Goal: Book appointment/travel/reservation: Book appointment/travel/reservation

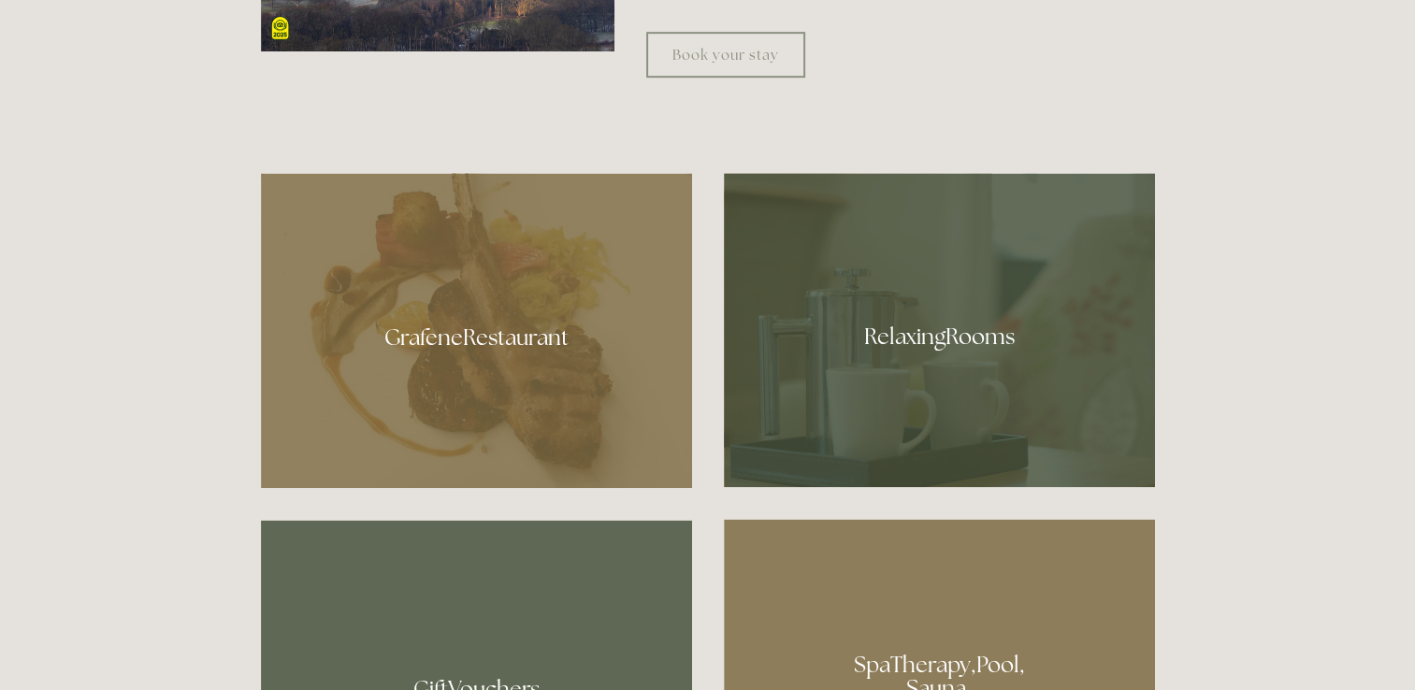
scroll to position [969, 0]
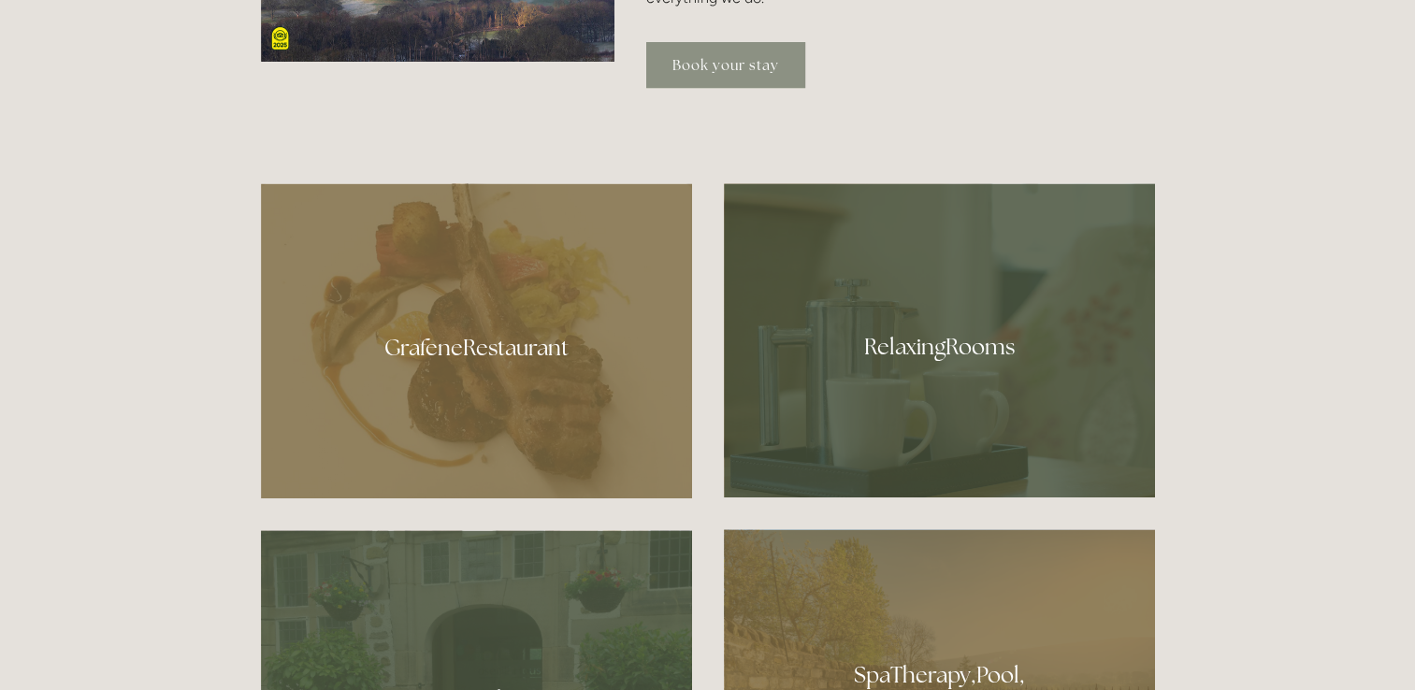
click at [714, 58] on link "Book your stay" at bounding box center [725, 65] width 159 height 46
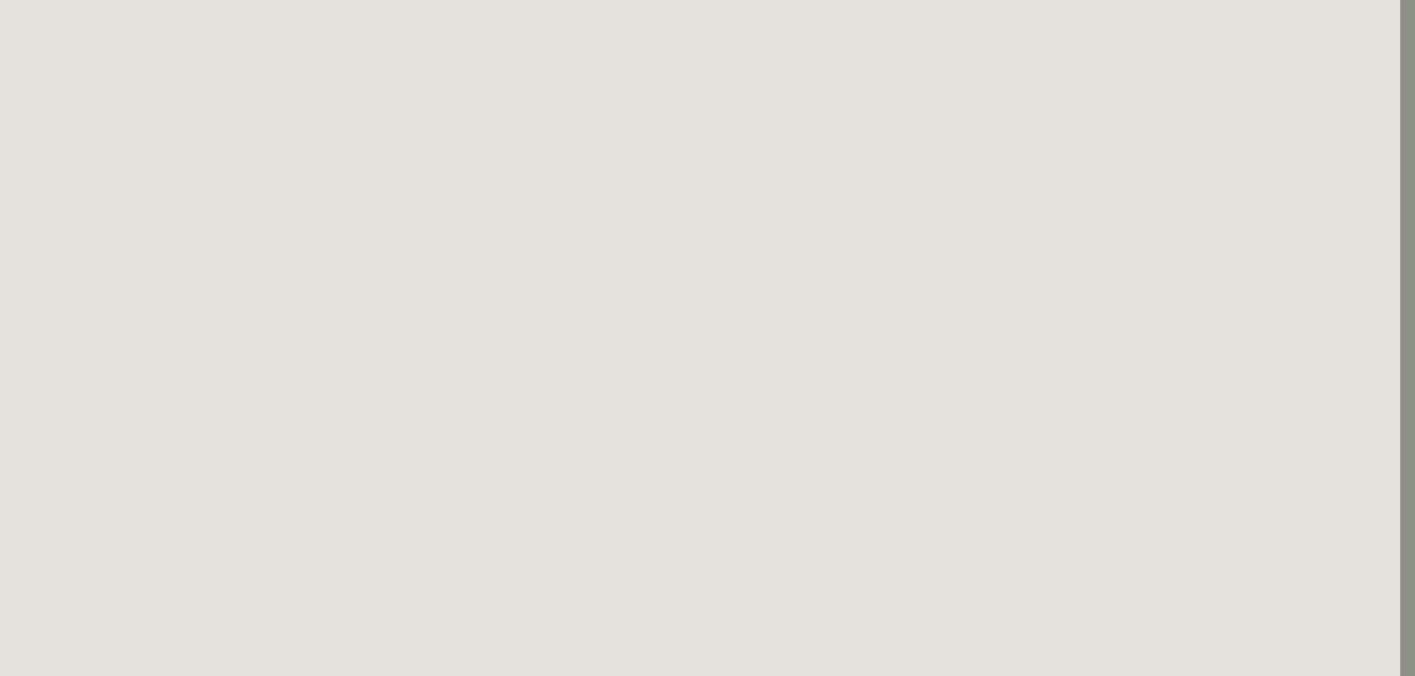
scroll to position [117, 15]
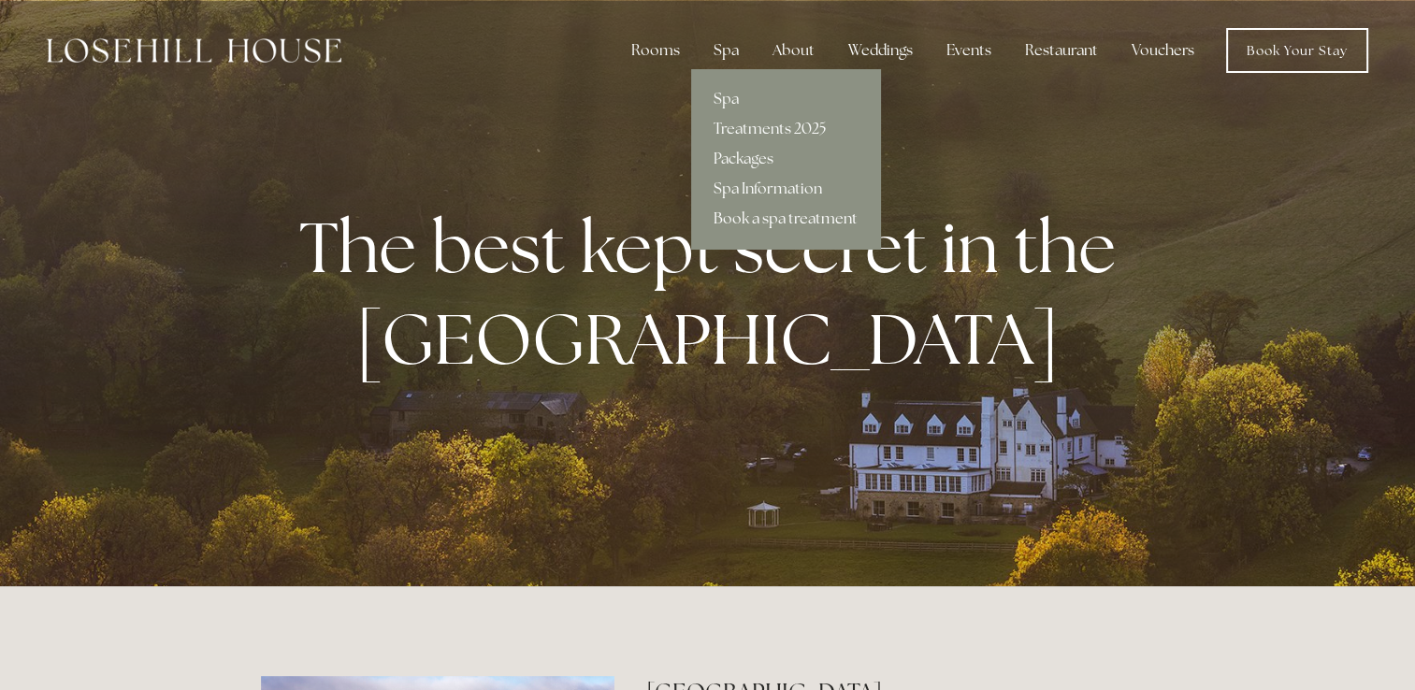
click at [751, 219] on link "Book a spa treatment" at bounding box center [785, 219] width 189 height 30
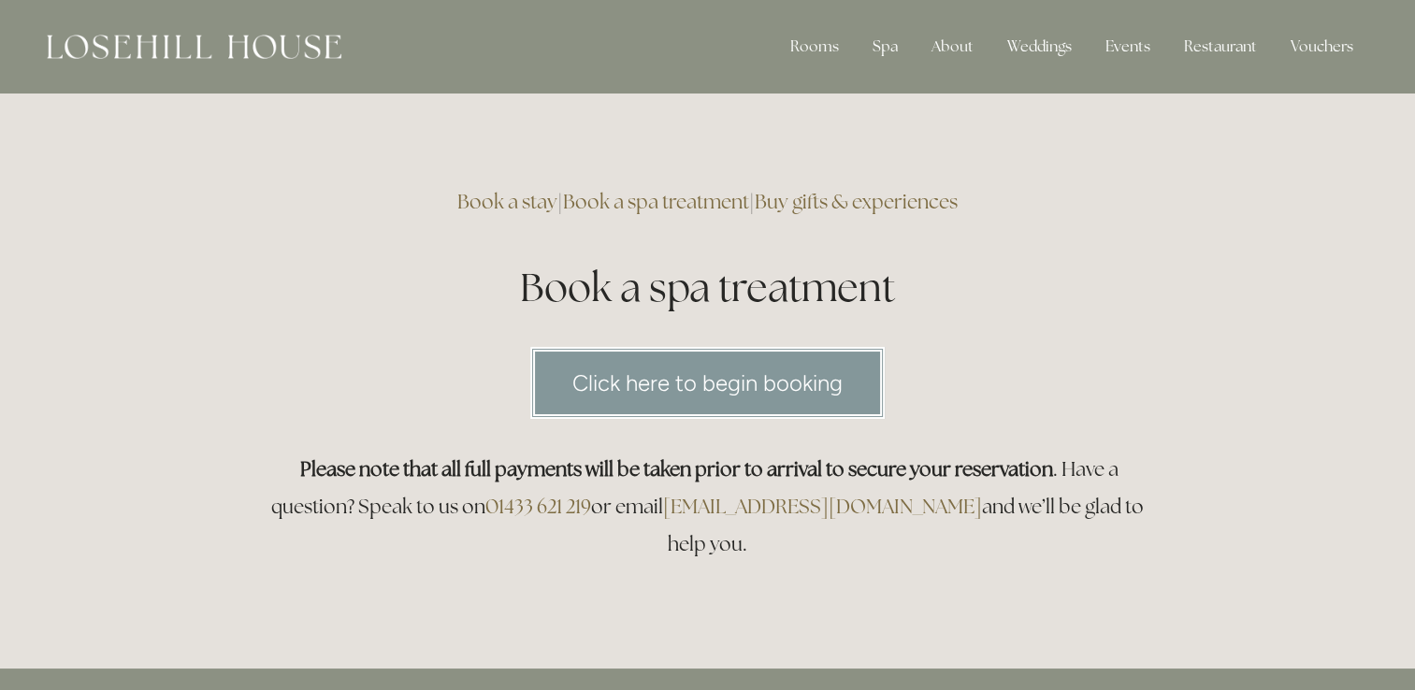
click at [810, 371] on link "Click here to begin booking" at bounding box center [707, 383] width 355 height 72
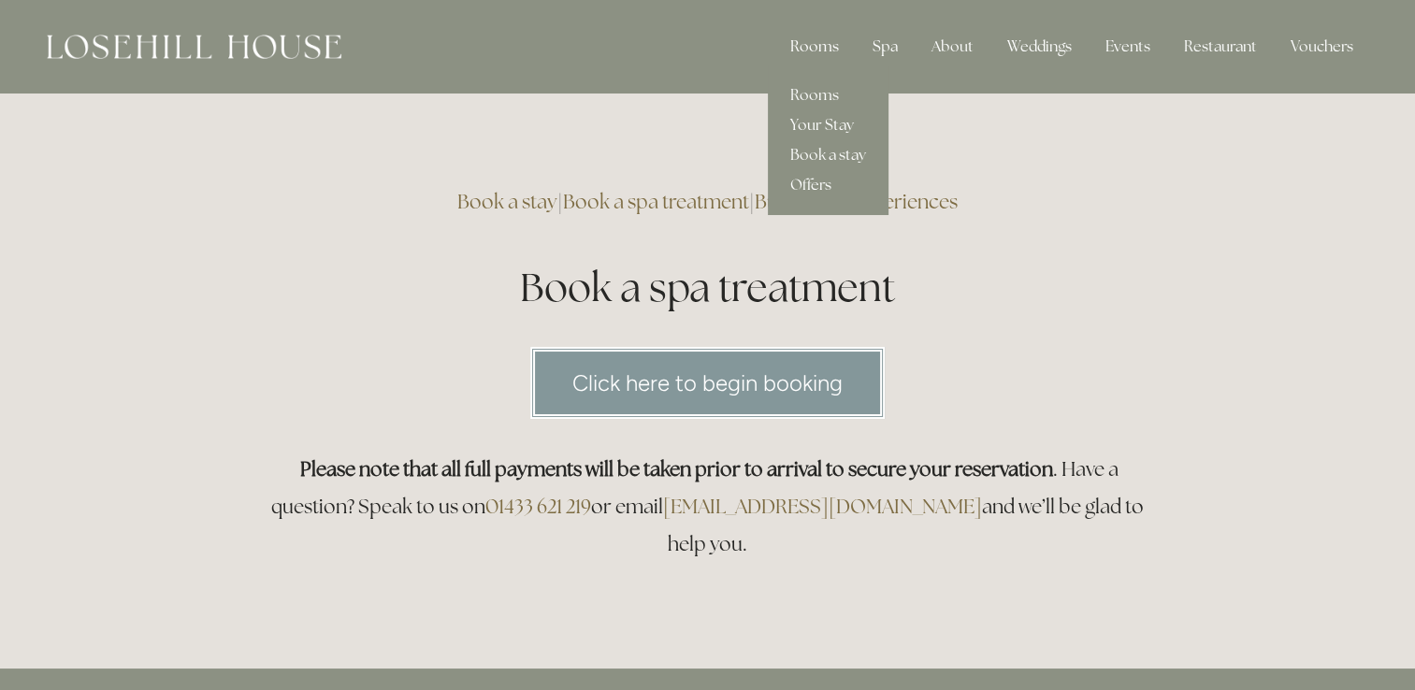
click at [815, 48] on div "Rooms" at bounding box center [815, 46] width 79 height 37
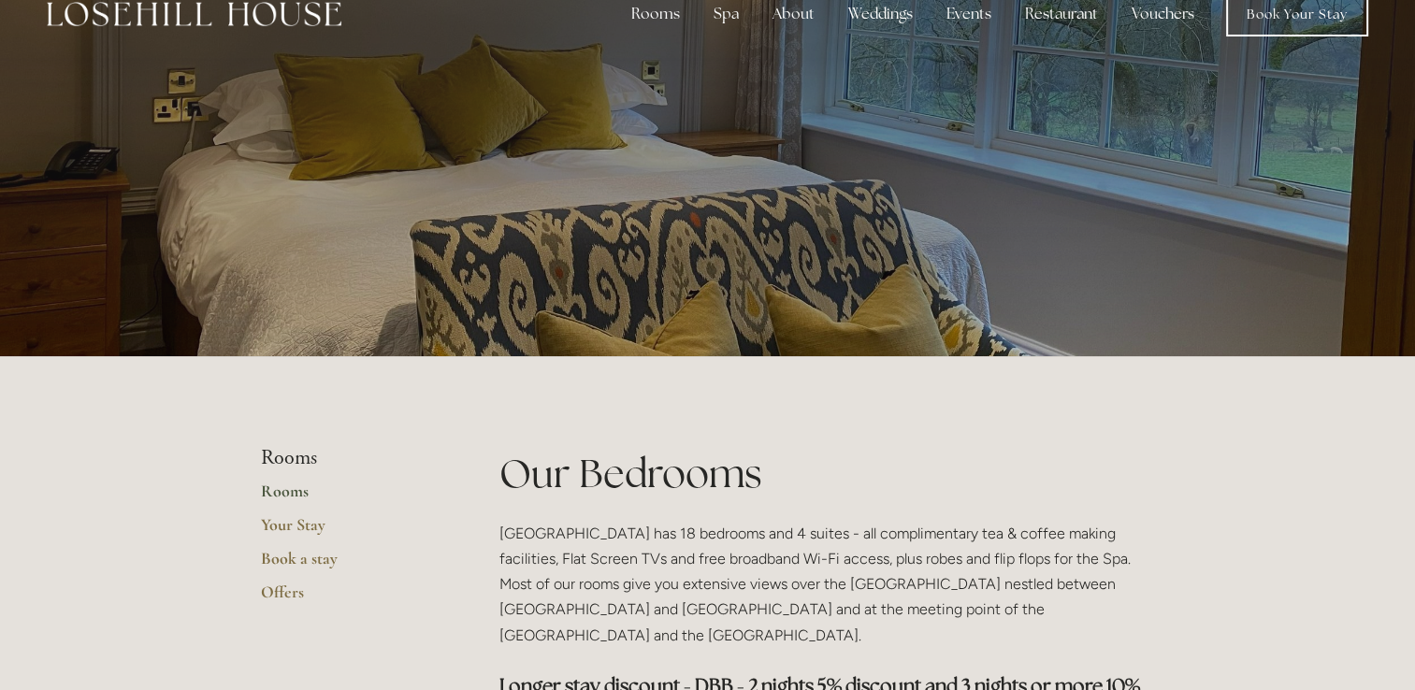
scroll to position [26, 0]
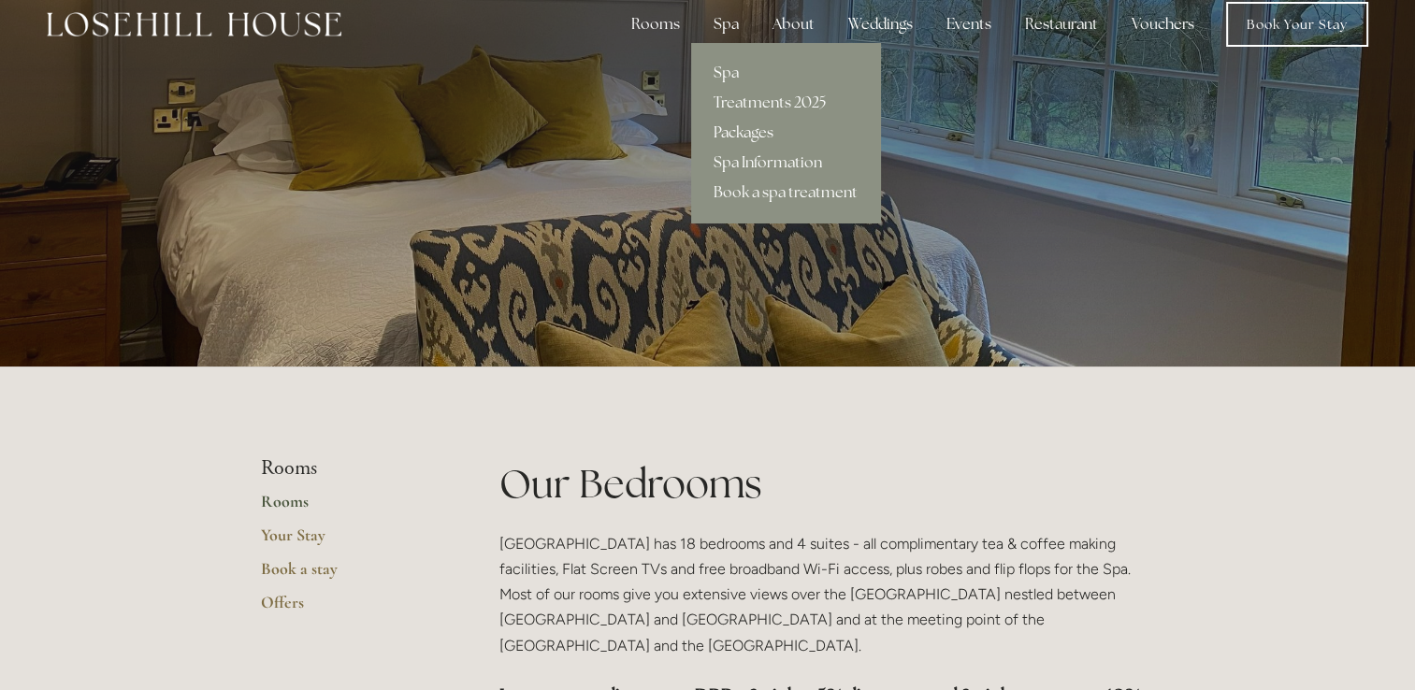
click at [759, 129] on link "Packages" at bounding box center [785, 133] width 189 height 30
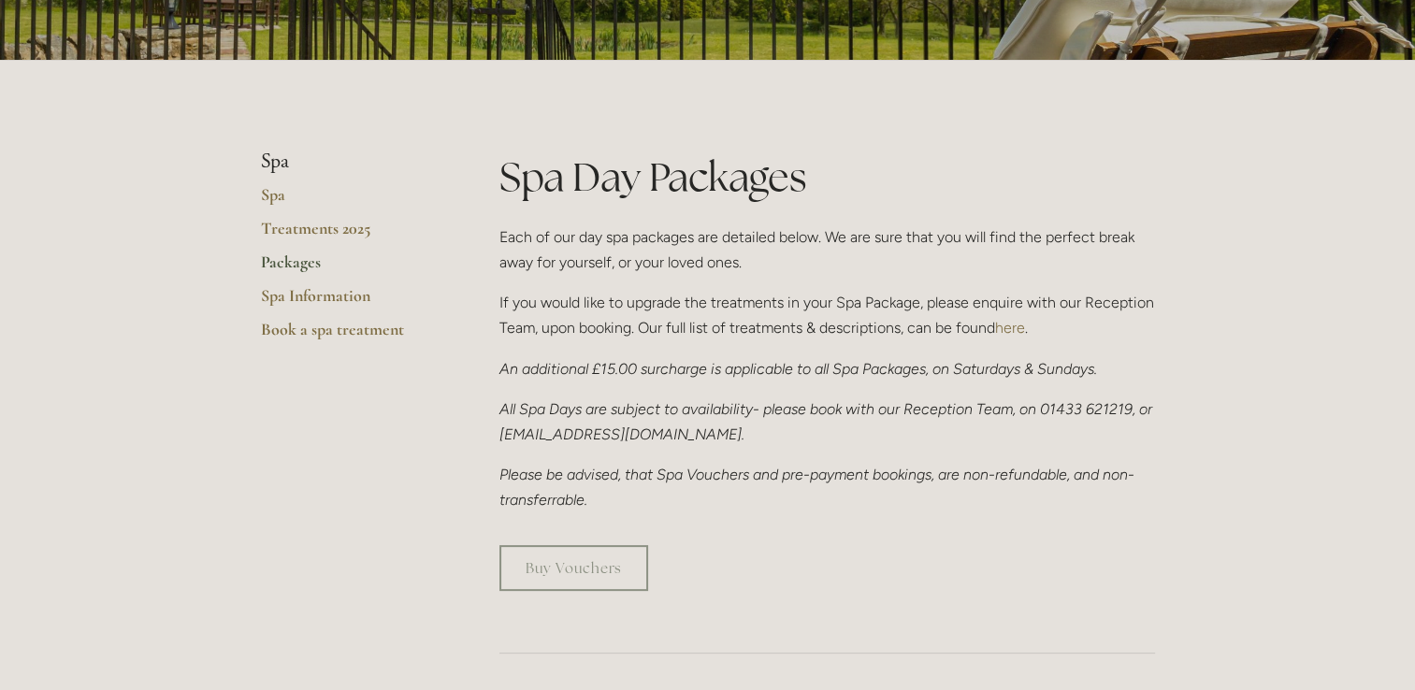
scroll to position [328, 0]
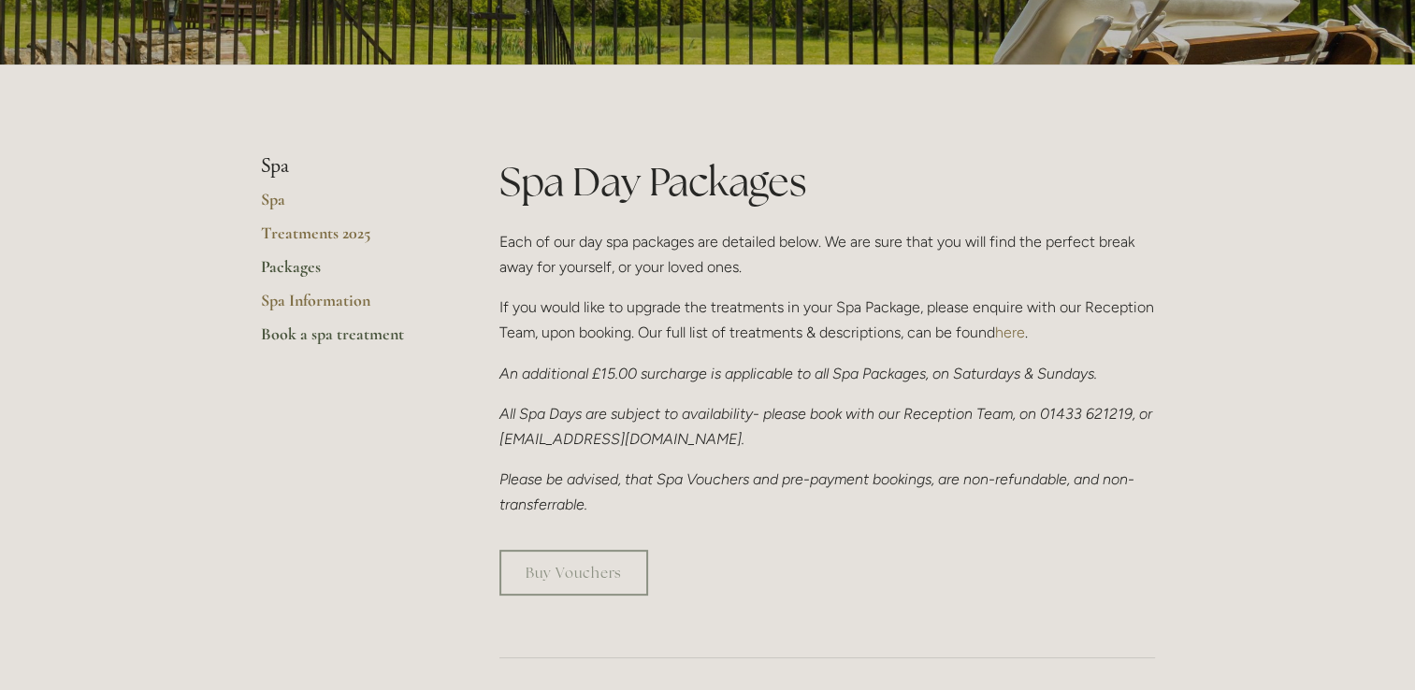
click at [343, 336] on link "Book a spa treatment" at bounding box center [350, 341] width 179 height 34
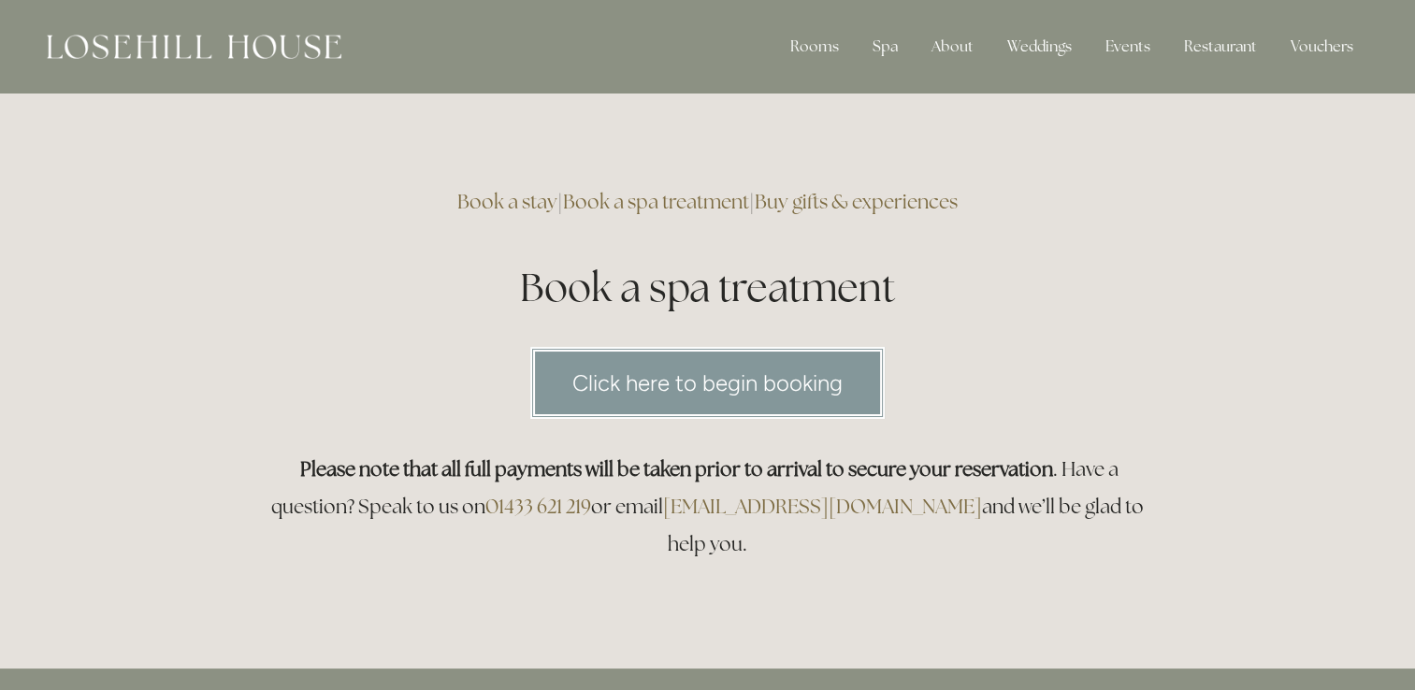
click at [613, 377] on link "Click here to begin booking" at bounding box center [707, 383] width 355 height 72
